Goal: Information Seeking & Learning: Learn about a topic

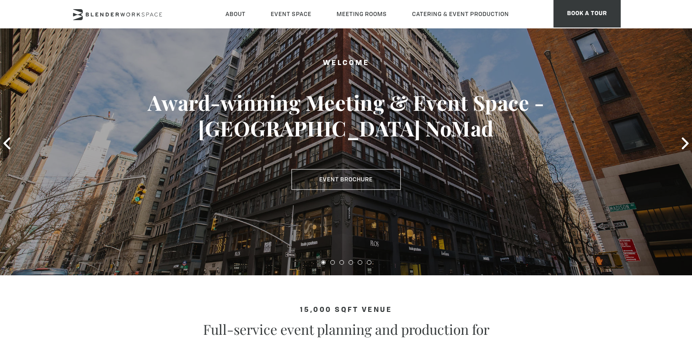
scroll to position [73, 0]
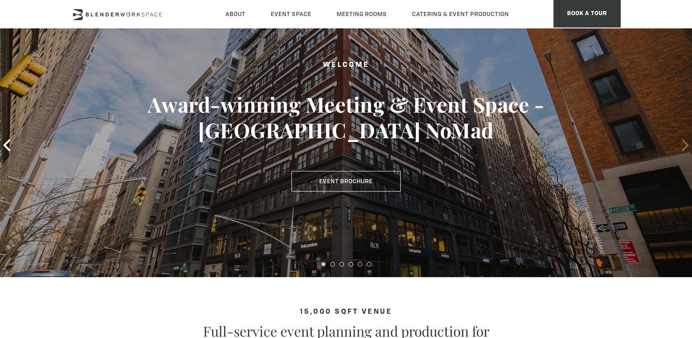
click at [681, 147] on icon at bounding box center [685, 145] width 12 height 12
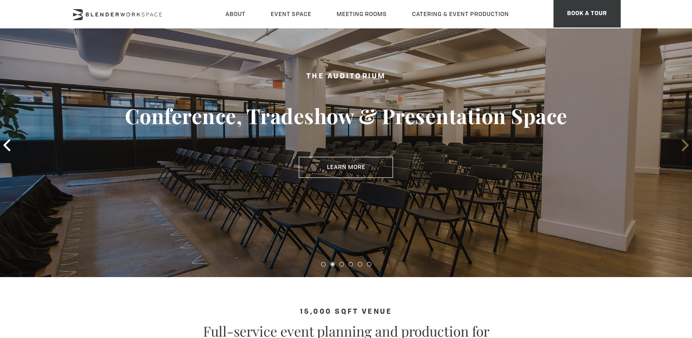
click at [681, 147] on icon at bounding box center [685, 145] width 12 height 12
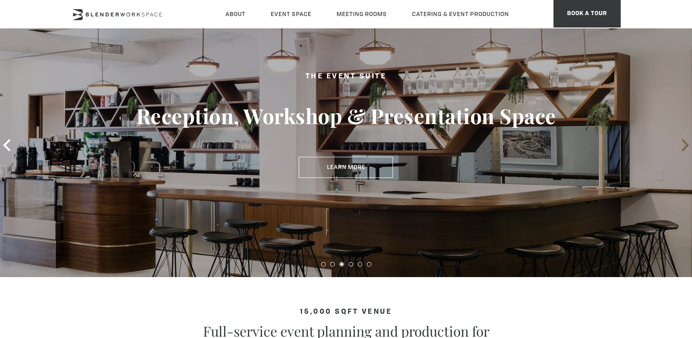
click at [681, 147] on icon at bounding box center [685, 145] width 12 height 12
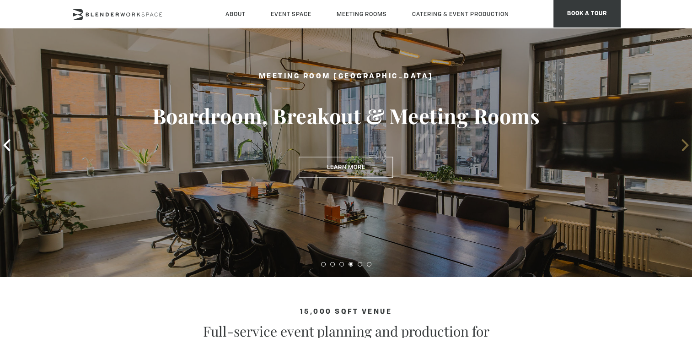
click at [681, 147] on icon at bounding box center [685, 145] width 12 height 12
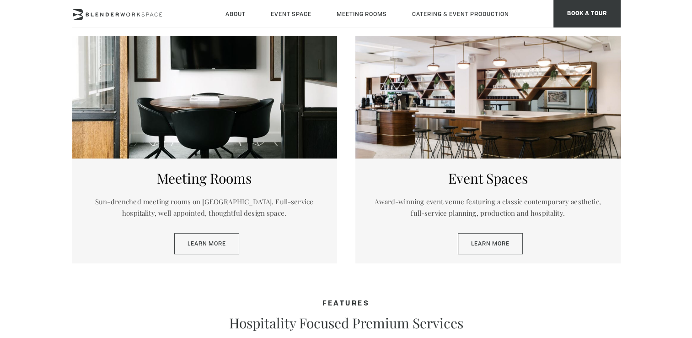
scroll to position [457, 0]
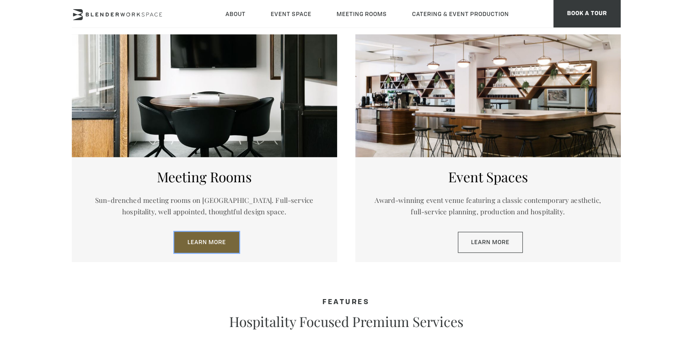
click at [208, 247] on link "Learn More" at bounding box center [206, 241] width 65 height 21
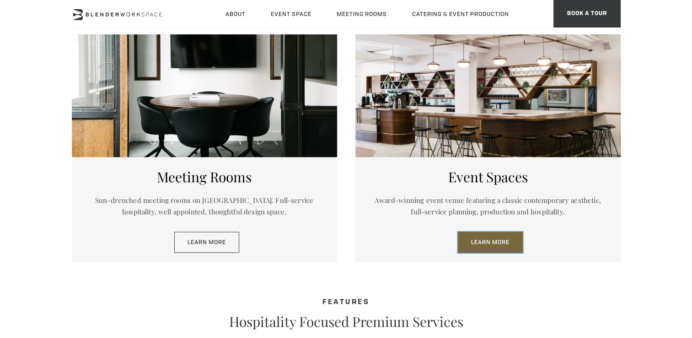
click at [497, 247] on link "Learn More" at bounding box center [490, 241] width 65 height 21
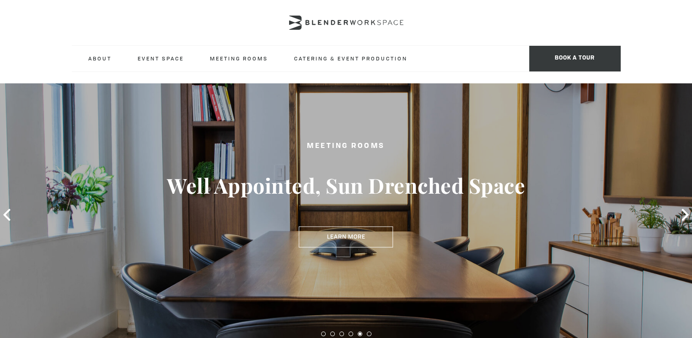
scroll to position [0, 0]
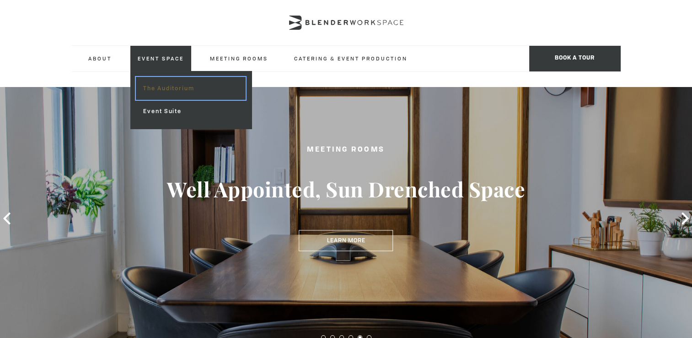
click at [152, 85] on link "The Auditorium" at bounding box center [190, 88] width 109 height 23
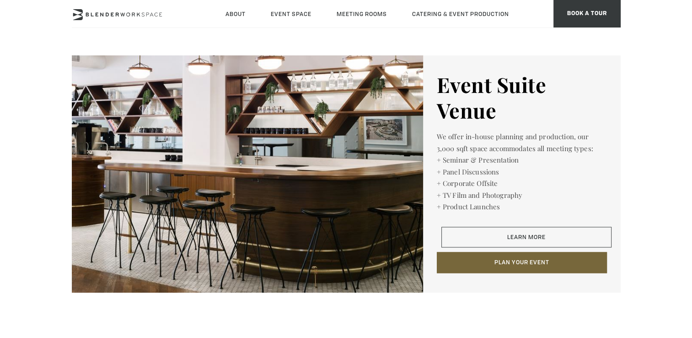
scroll to position [1391, 0]
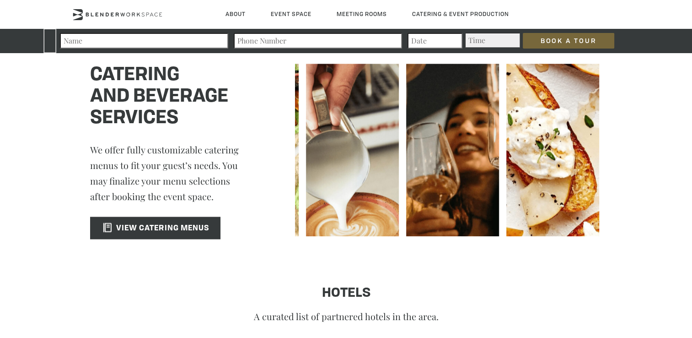
scroll to position [1464, 0]
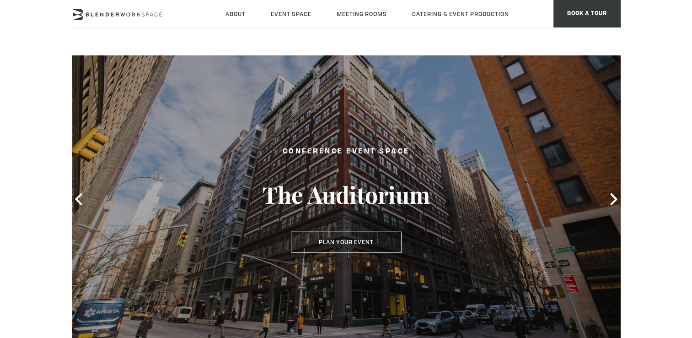
scroll to position [18, 0]
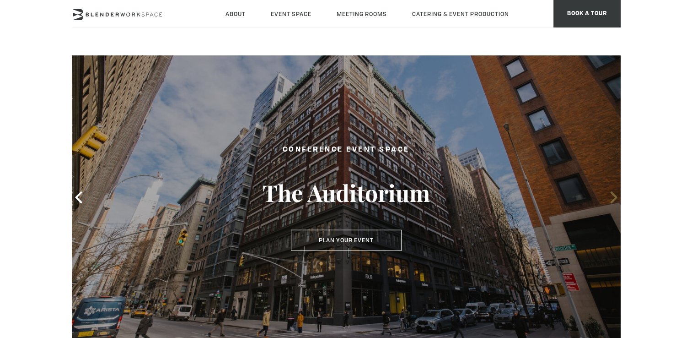
click at [614, 197] on icon at bounding box center [614, 197] width 12 height 12
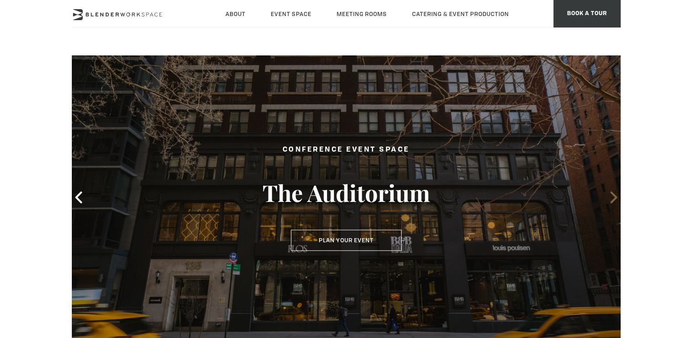
click at [615, 197] on icon at bounding box center [614, 197] width 12 height 12
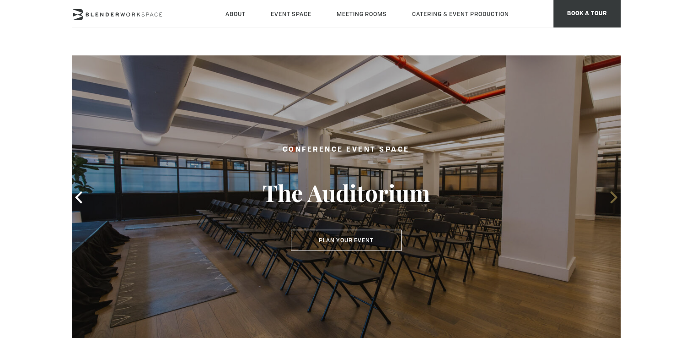
click at [615, 197] on icon at bounding box center [613, 197] width 7 height 12
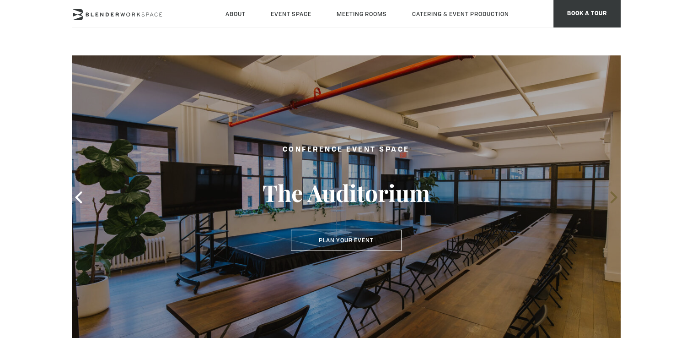
click at [615, 197] on icon at bounding box center [613, 197] width 7 height 12
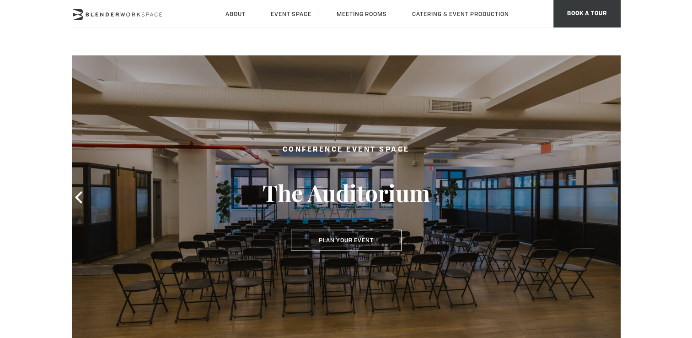
click at [615, 197] on icon at bounding box center [613, 197] width 7 height 12
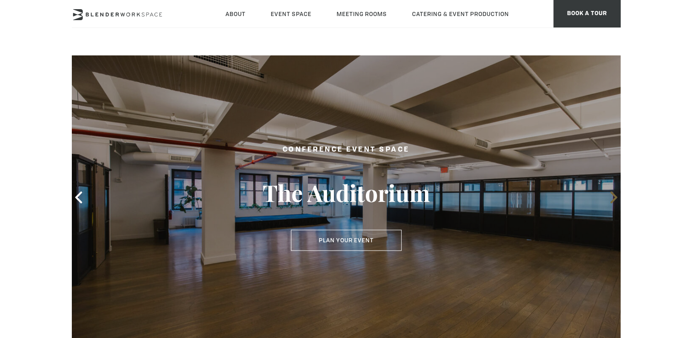
click at [615, 197] on icon at bounding box center [613, 197] width 7 height 12
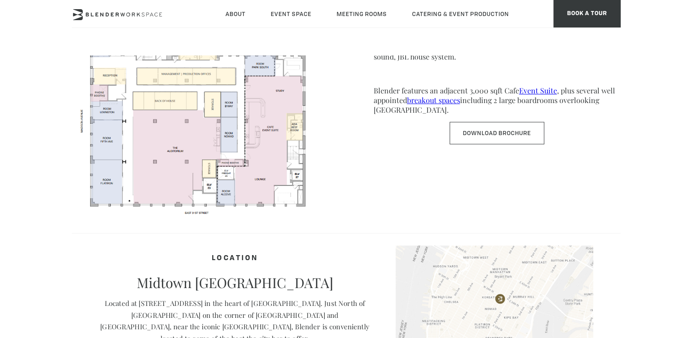
scroll to position [531, 0]
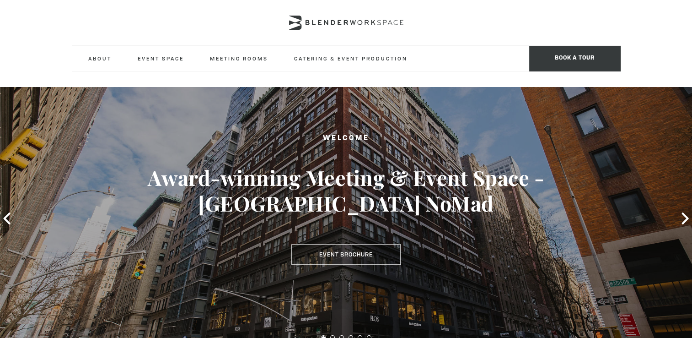
type div "2025-09-05"
click at [667, 228] on div "Welcome Award-winning Meeting & Event Space - Madison Ave NoMad Event Brochure" at bounding box center [346, 218] width 692 height 263
drag, startPoint x: 691, startPoint y: 242, endPoint x: 621, endPoint y: 259, distance: 72.3
click at [621, 259] on div "Welcome Award-winning Meeting & Event Space - Madison Ave NoMad Event Brochure" at bounding box center [346, 218] width 692 height 263
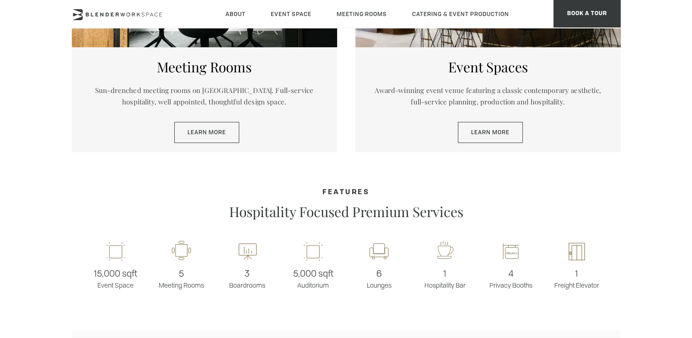
scroll to position [604, 0]
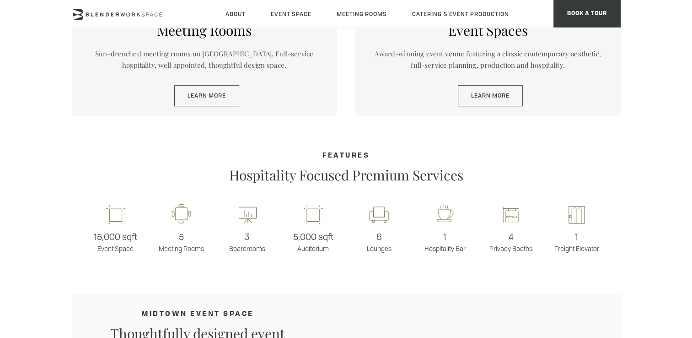
click at [582, 161] on section "Features Hospitality Focused Premium Services" at bounding box center [346, 167] width 549 height 31
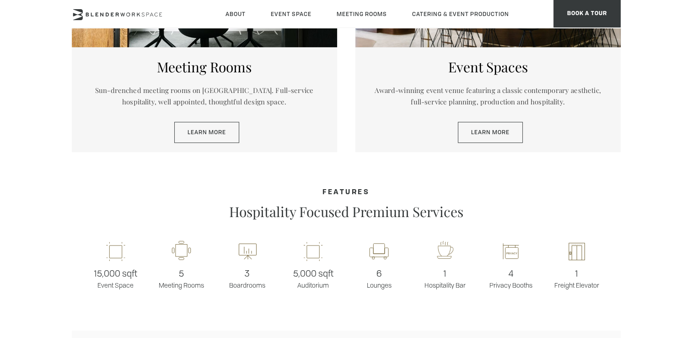
scroll to position [549, 0]
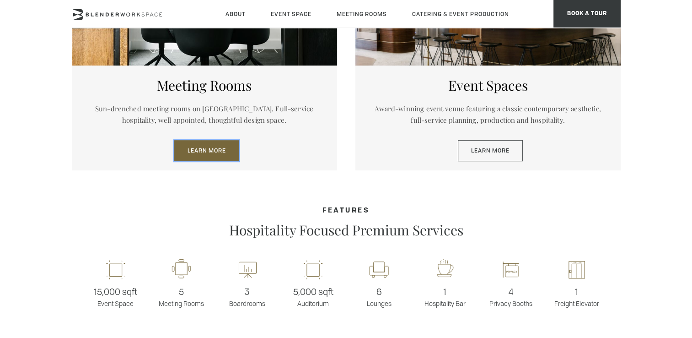
click at [194, 148] on link "Learn More" at bounding box center [206, 150] width 65 height 21
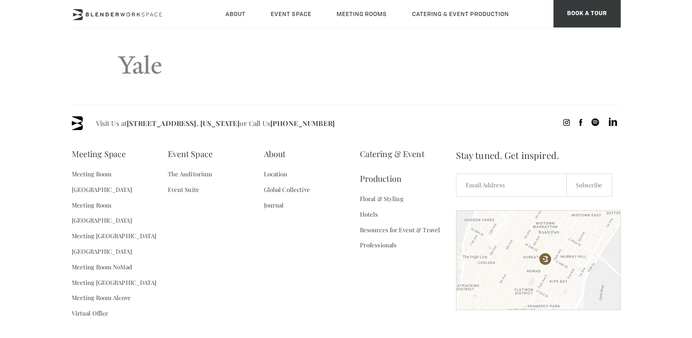
scroll to position [1987, 0]
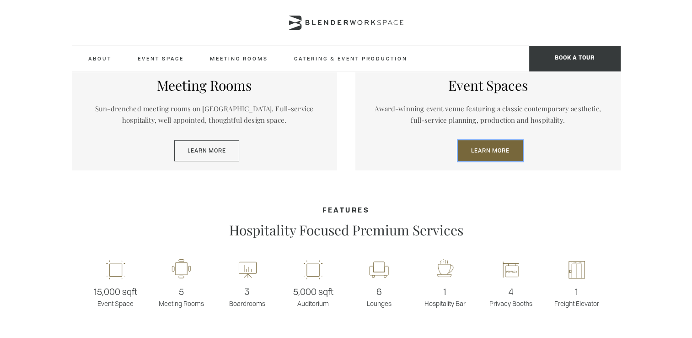
click at [474, 158] on link "Learn More" at bounding box center [490, 150] width 65 height 21
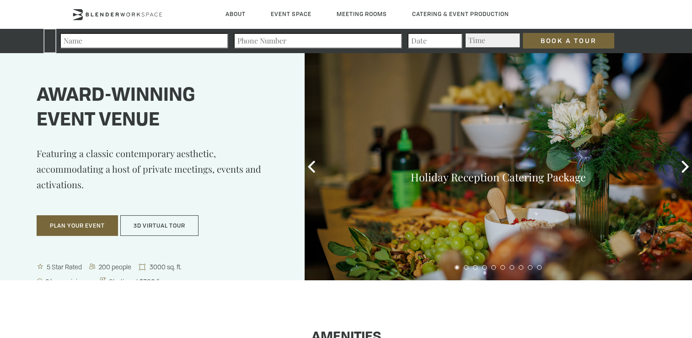
click at [250, 221] on p "Plan Your Event 3D Virtual Tour" at bounding box center [159, 234] width 245 height 38
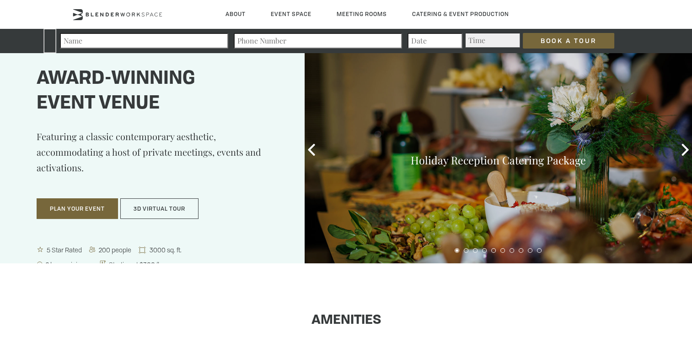
scroll to position [18, 0]
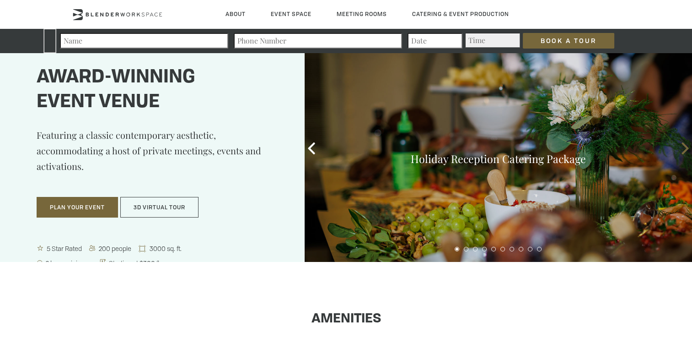
click at [683, 146] on icon at bounding box center [685, 148] width 12 height 12
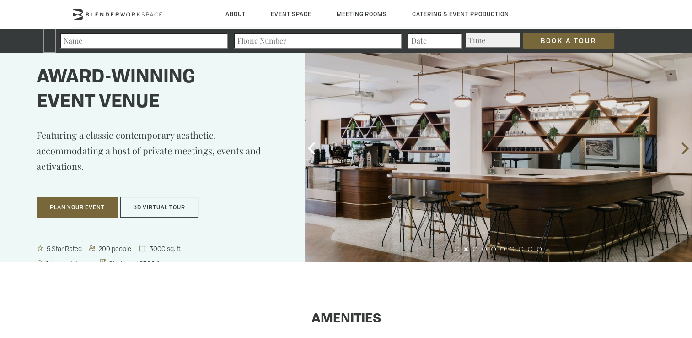
click at [683, 146] on icon at bounding box center [685, 148] width 12 height 12
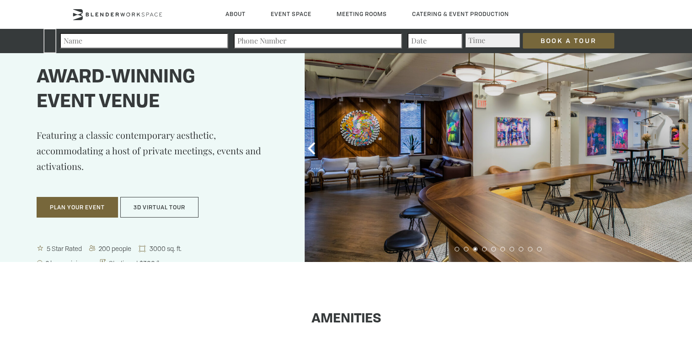
click at [683, 146] on icon at bounding box center [685, 148] width 12 height 12
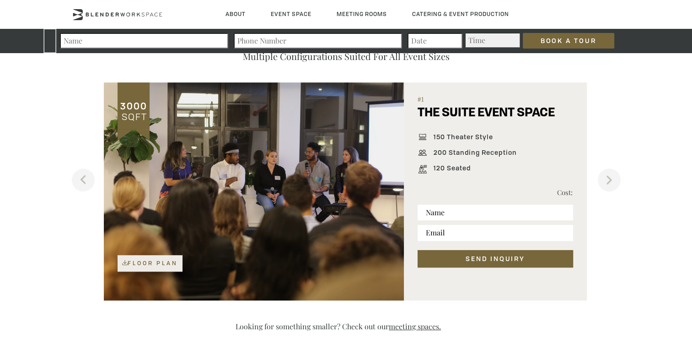
scroll to position [586, 0]
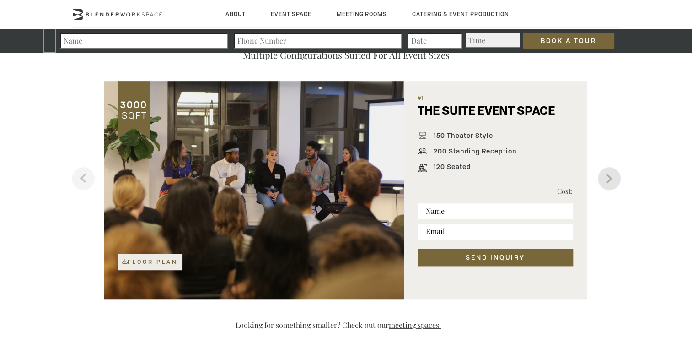
click at [603, 177] on button "Next" at bounding box center [609, 178] width 23 height 23
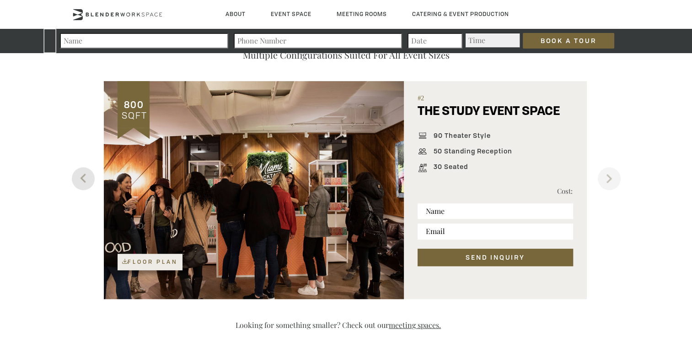
click at [85, 187] on button "Previous" at bounding box center [83, 178] width 23 height 23
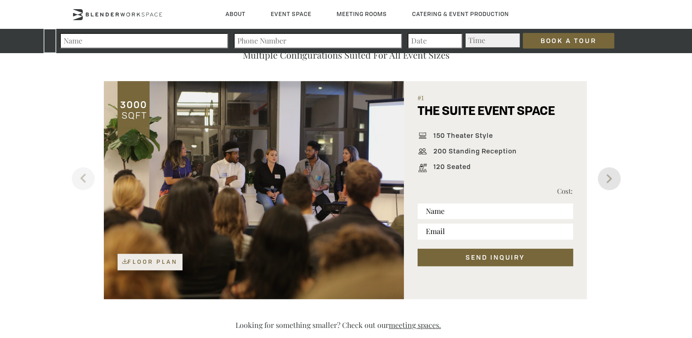
click at [610, 183] on button "Next" at bounding box center [609, 178] width 23 height 23
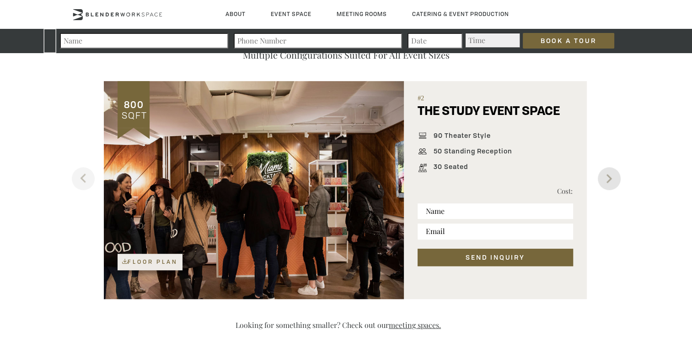
click at [610, 183] on button "Next" at bounding box center [609, 178] width 23 height 23
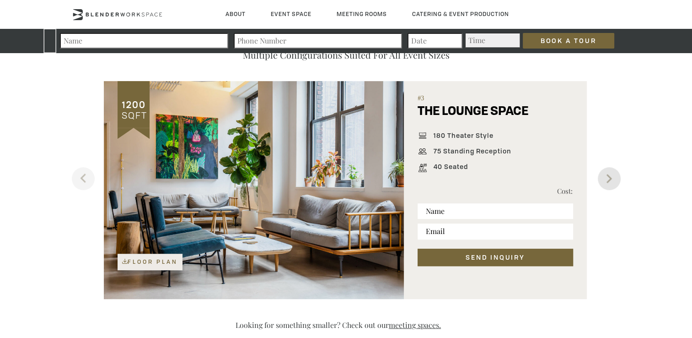
click at [610, 183] on button "Next" at bounding box center [609, 178] width 23 height 23
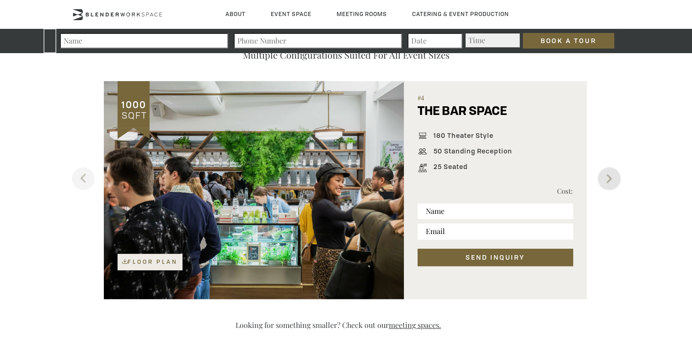
click at [610, 183] on button "Next" at bounding box center [609, 178] width 23 height 23
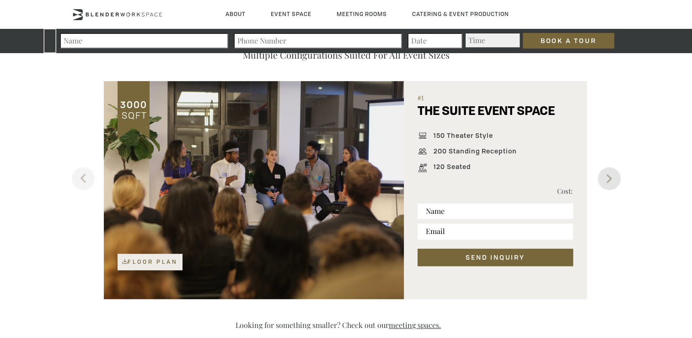
click at [610, 183] on button "Next" at bounding box center [609, 178] width 23 height 23
